Goal: Task Accomplishment & Management: Complete application form

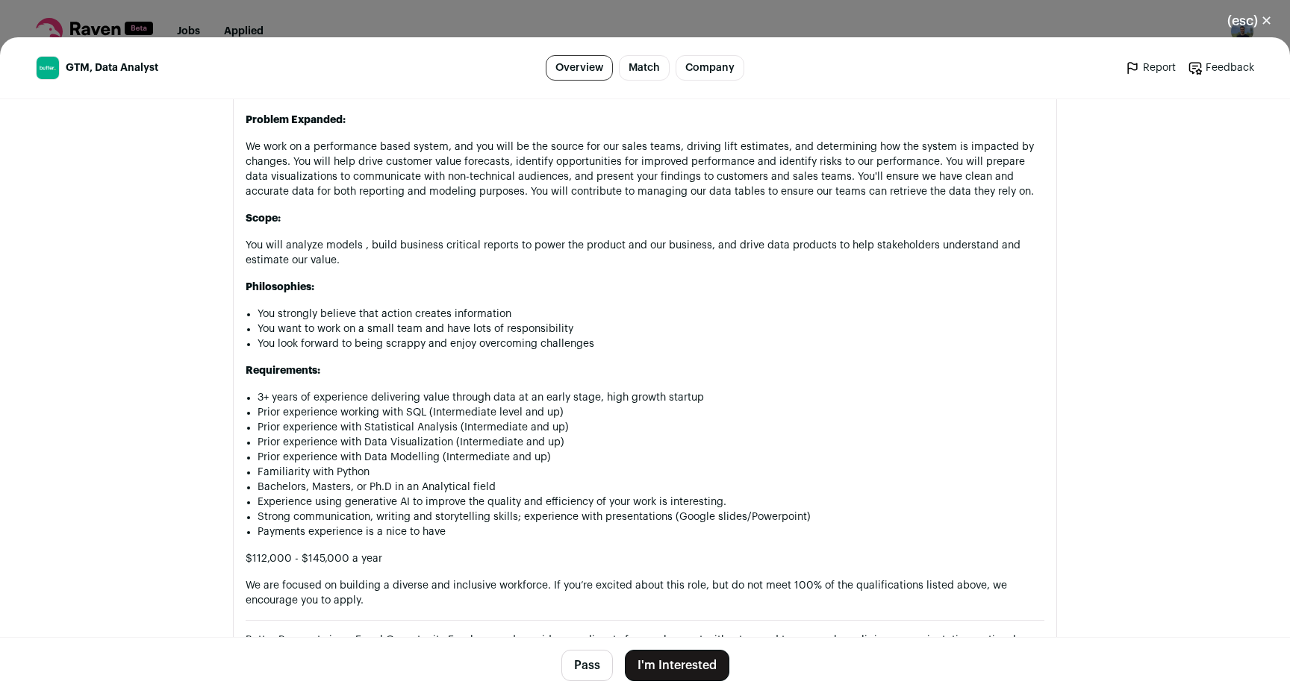
scroll to position [1010, 0]
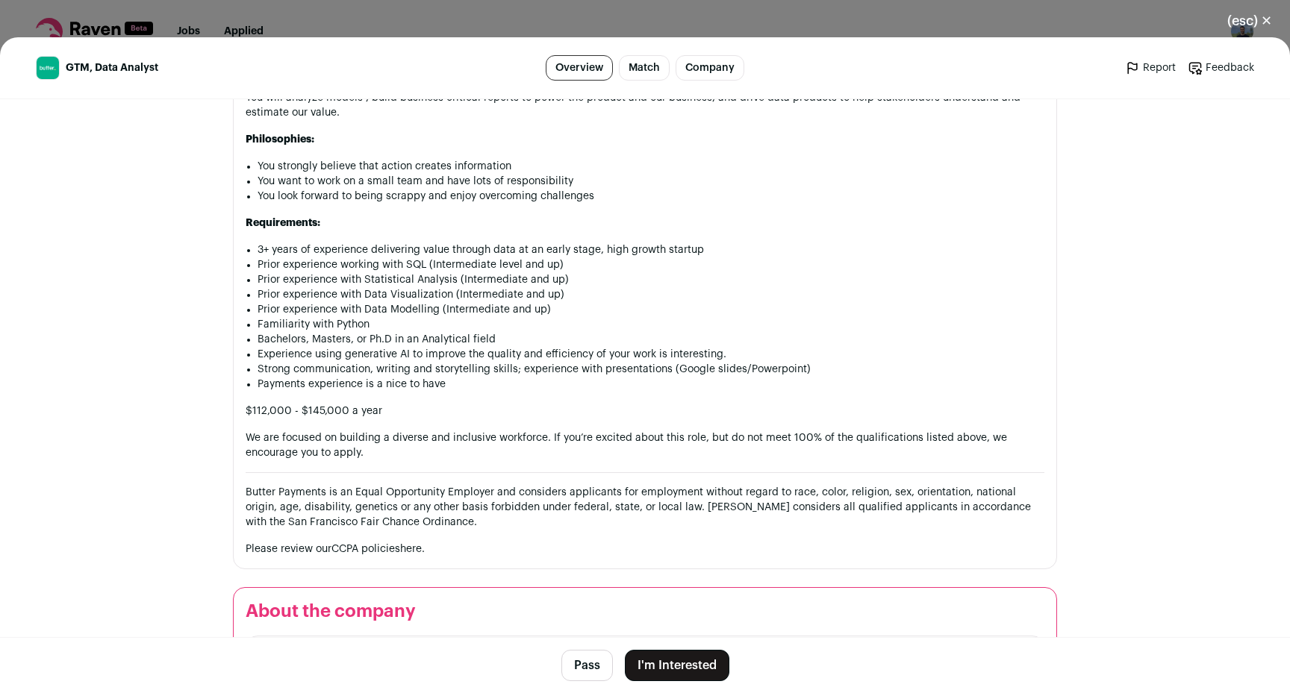
click at [653, 669] on button "I'm Interested" at bounding box center [677, 665] width 104 height 31
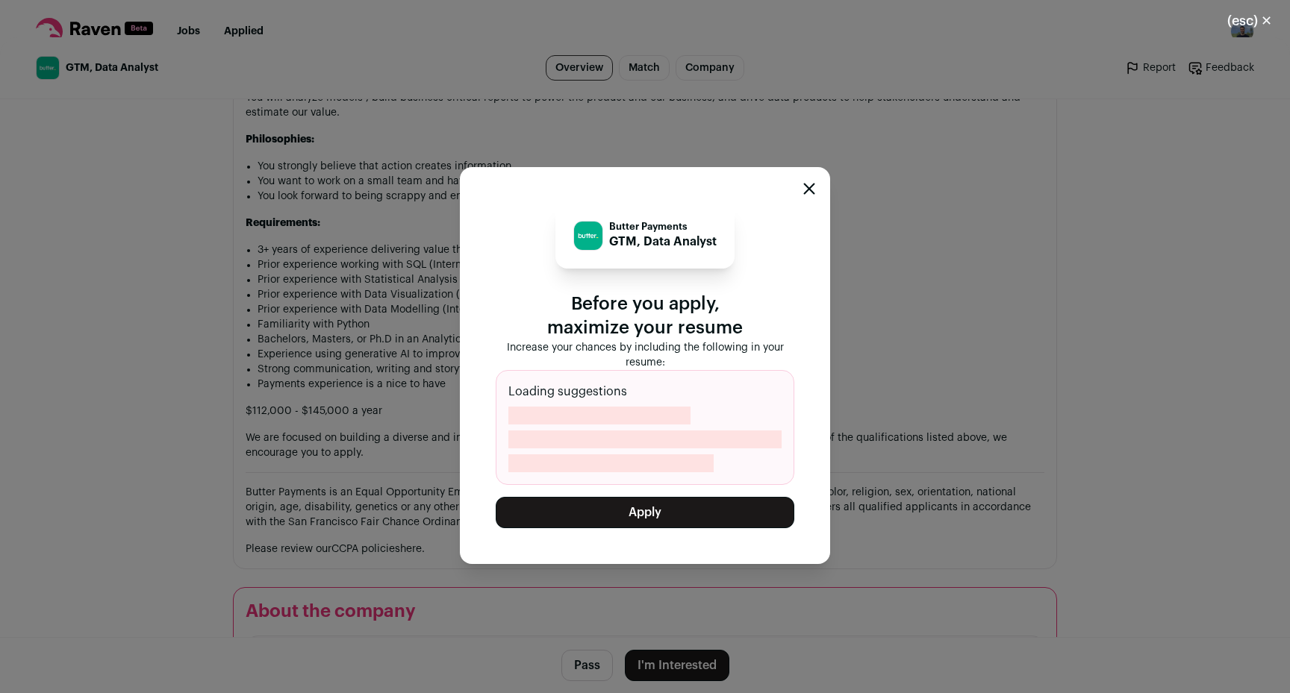
click at [660, 516] on button "Apply" at bounding box center [645, 512] width 299 height 31
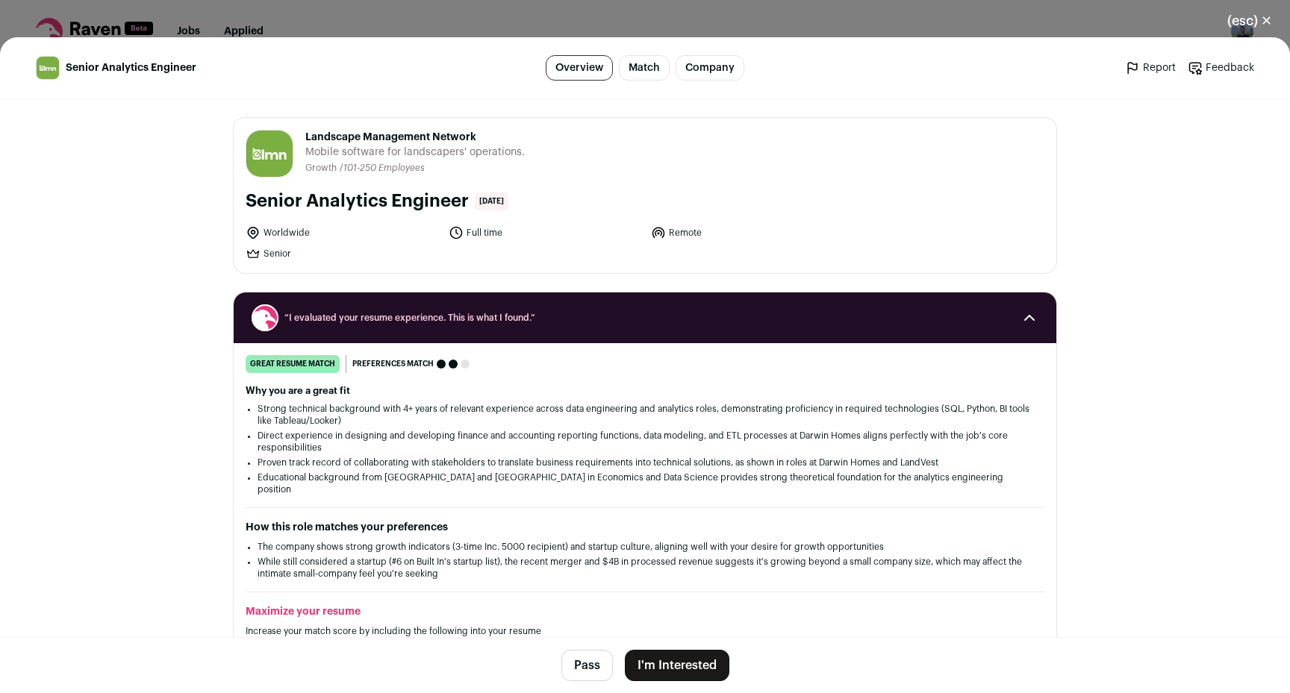
click at [682, 660] on button "I'm Interested" at bounding box center [677, 665] width 104 height 31
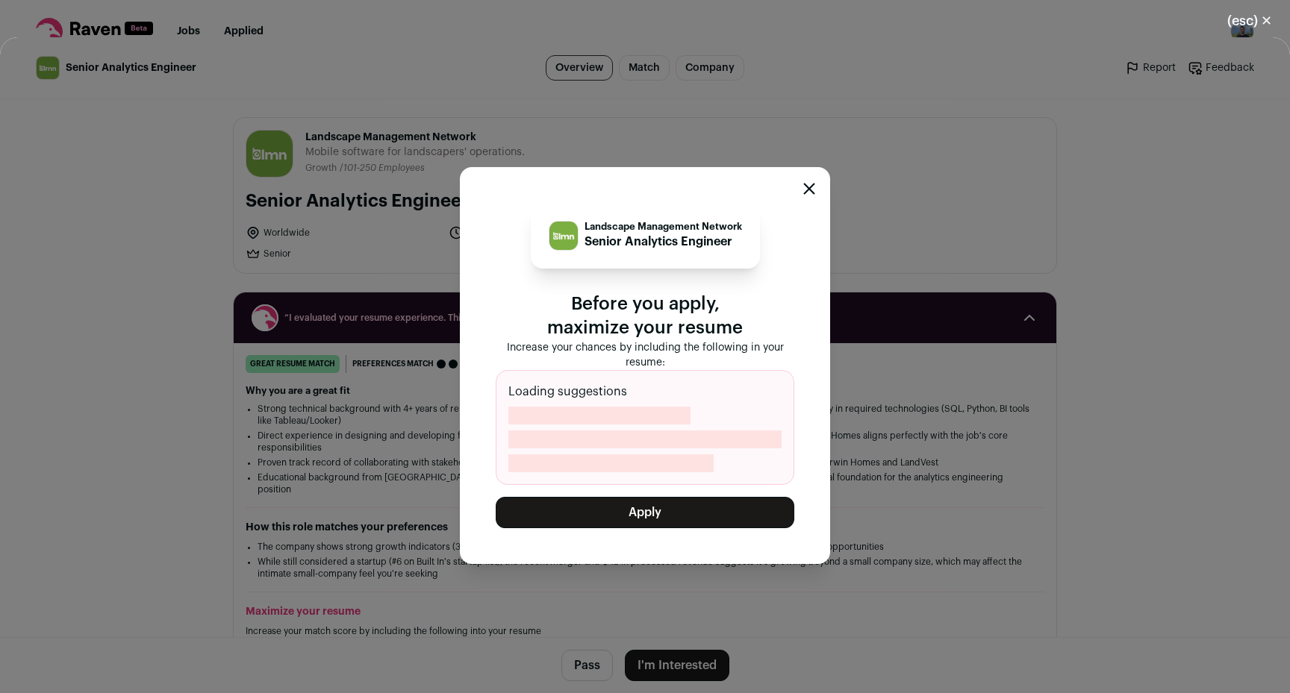
click at [663, 531] on div "Landscape Management Network Senior Analytics Engineer Before you apply, maximi…" at bounding box center [645, 365] width 370 height 397
click at [663, 520] on button "Apply" at bounding box center [645, 512] width 299 height 31
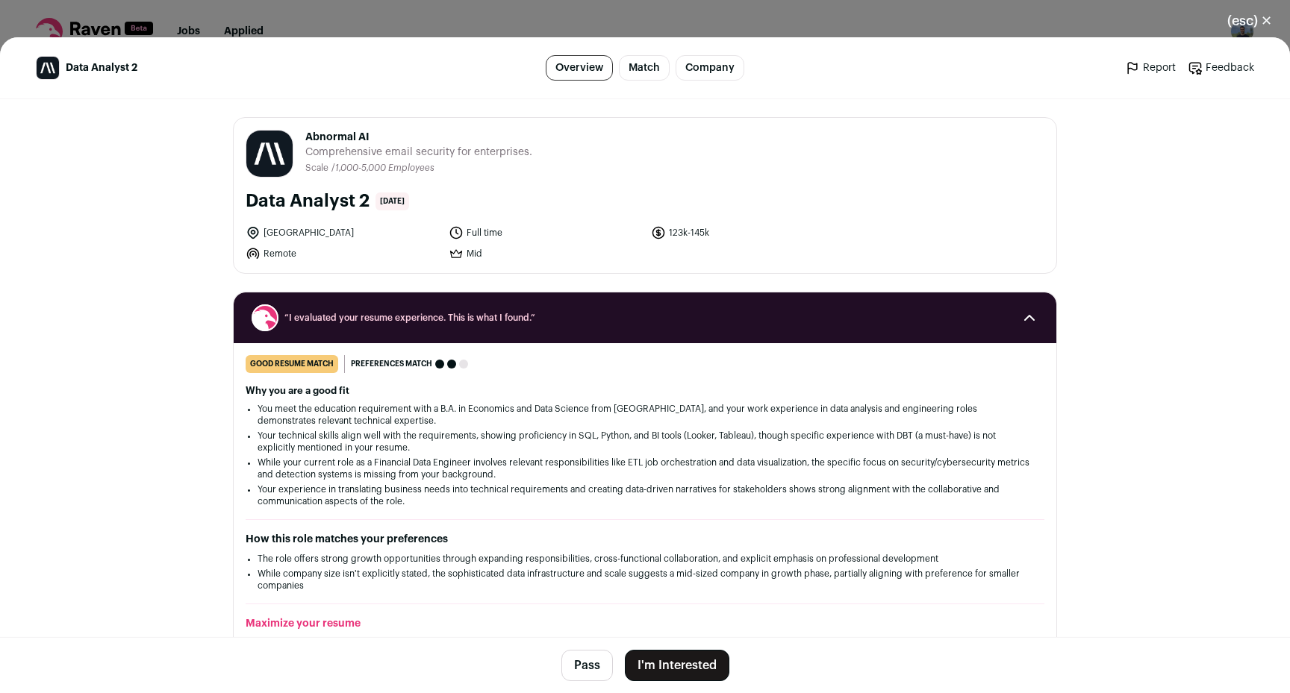
click at [641, 668] on button "I'm Interested" at bounding box center [677, 665] width 104 height 31
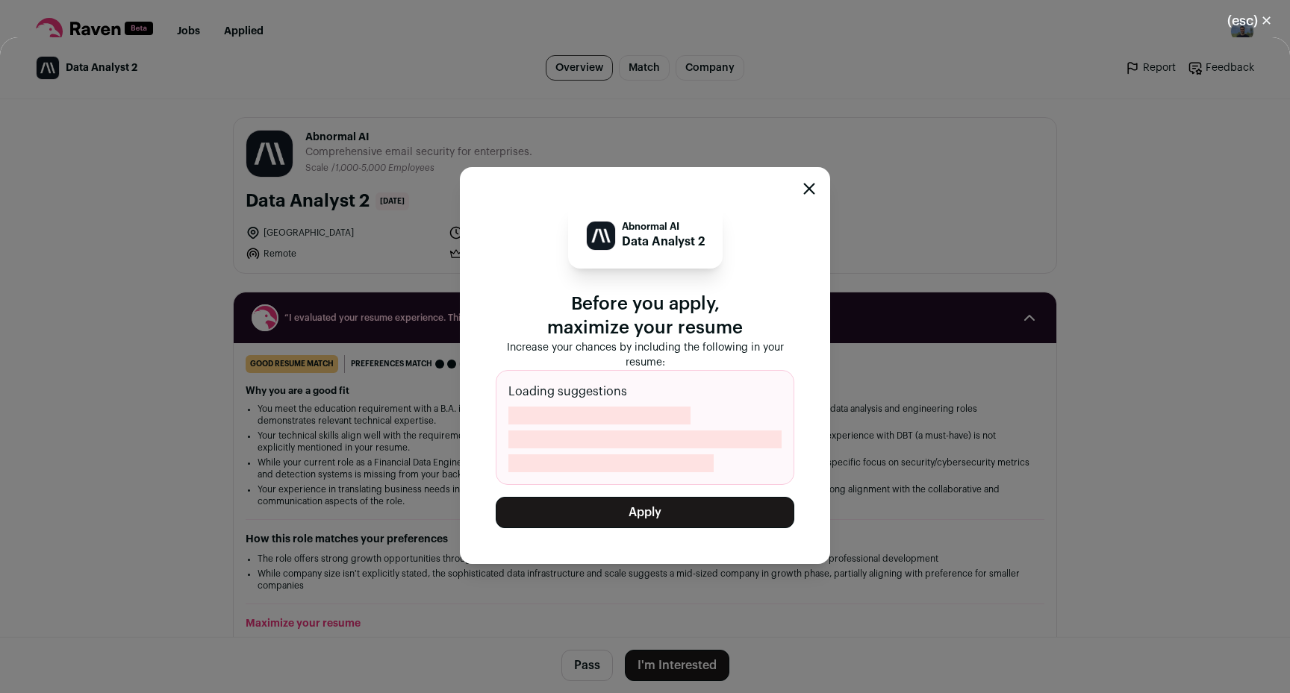
click at [662, 500] on button "Apply" at bounding box center [645, 512] width 299 height 31
